Goal: Communication & Community: Answer question/provide support

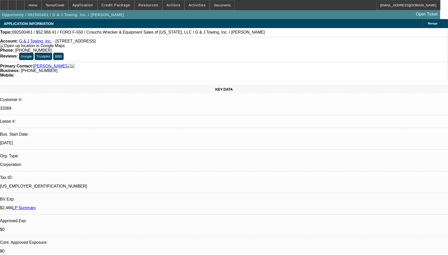
select select "0"
select select "2"
select select "0.1"
select select "4"
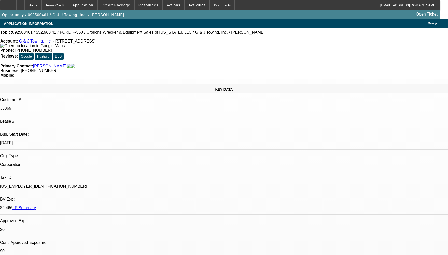
radio input "true"
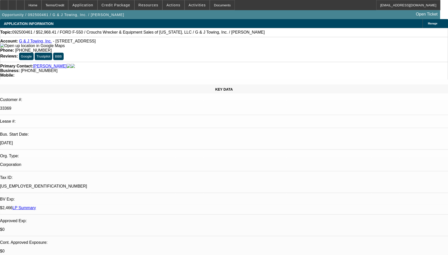
radio input "true"
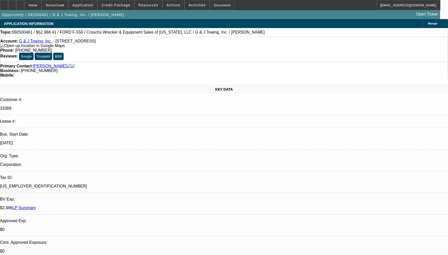
paste textarea "CUSTOMER HAS 4 CONTRACTS OUT OF WHICH 2 ARE SOLD DEALS,AND THE REST IS SERVICE …"
type textarea "CUSTOMER HAS 4 CONTRACTS OUT OF WHICH 2 ARE SOLD DEALS,AND THE REST IS SERVICE …"
radio input "false"
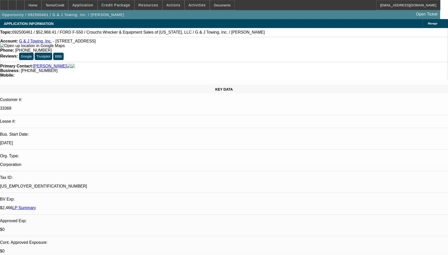
radio input "true"
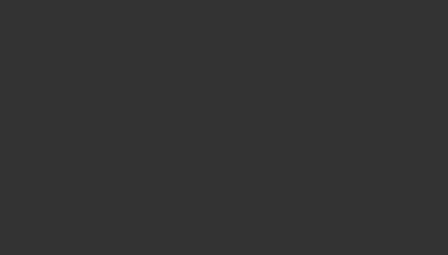
scroll to position [0, 0]
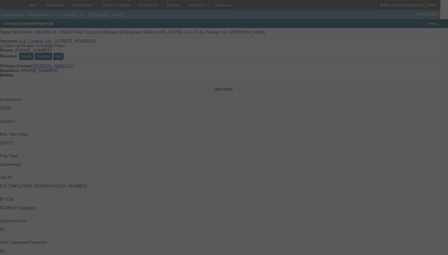
select select "0"
select select "2"
select select "0.1"
select select "4"
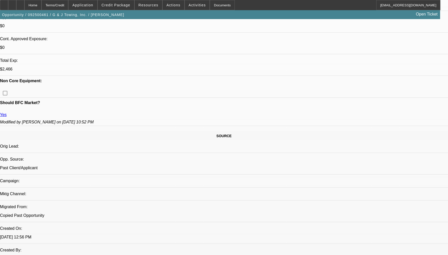
scroll to position [229, 0]
